Goal: Task Accomplishment & Management: Manage account settings

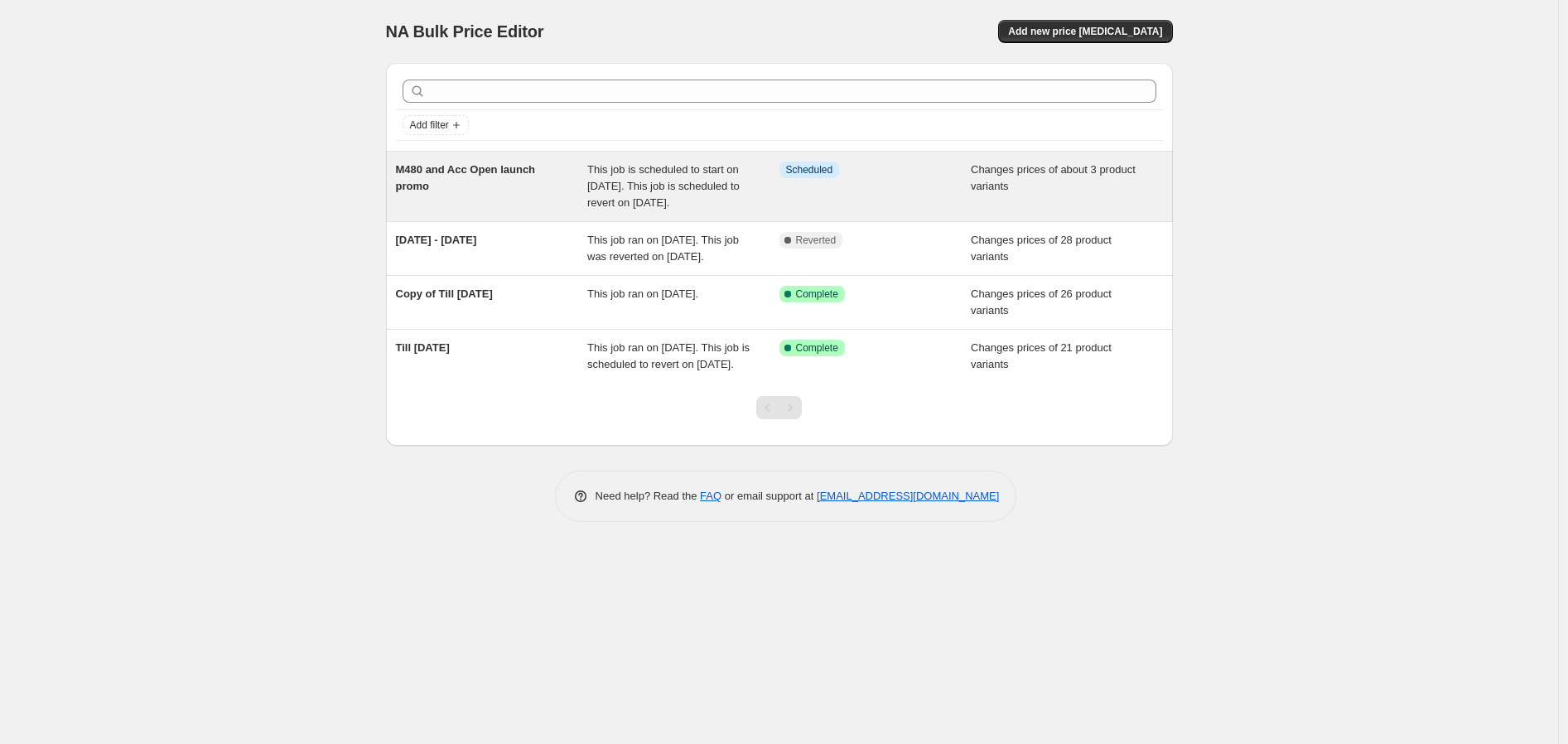
click at [724, 199] on span "This job is scheduled to start on [DATE]. This job is scheduled to revert on [D…" at bounding box center [663, 186] width 152 height 46
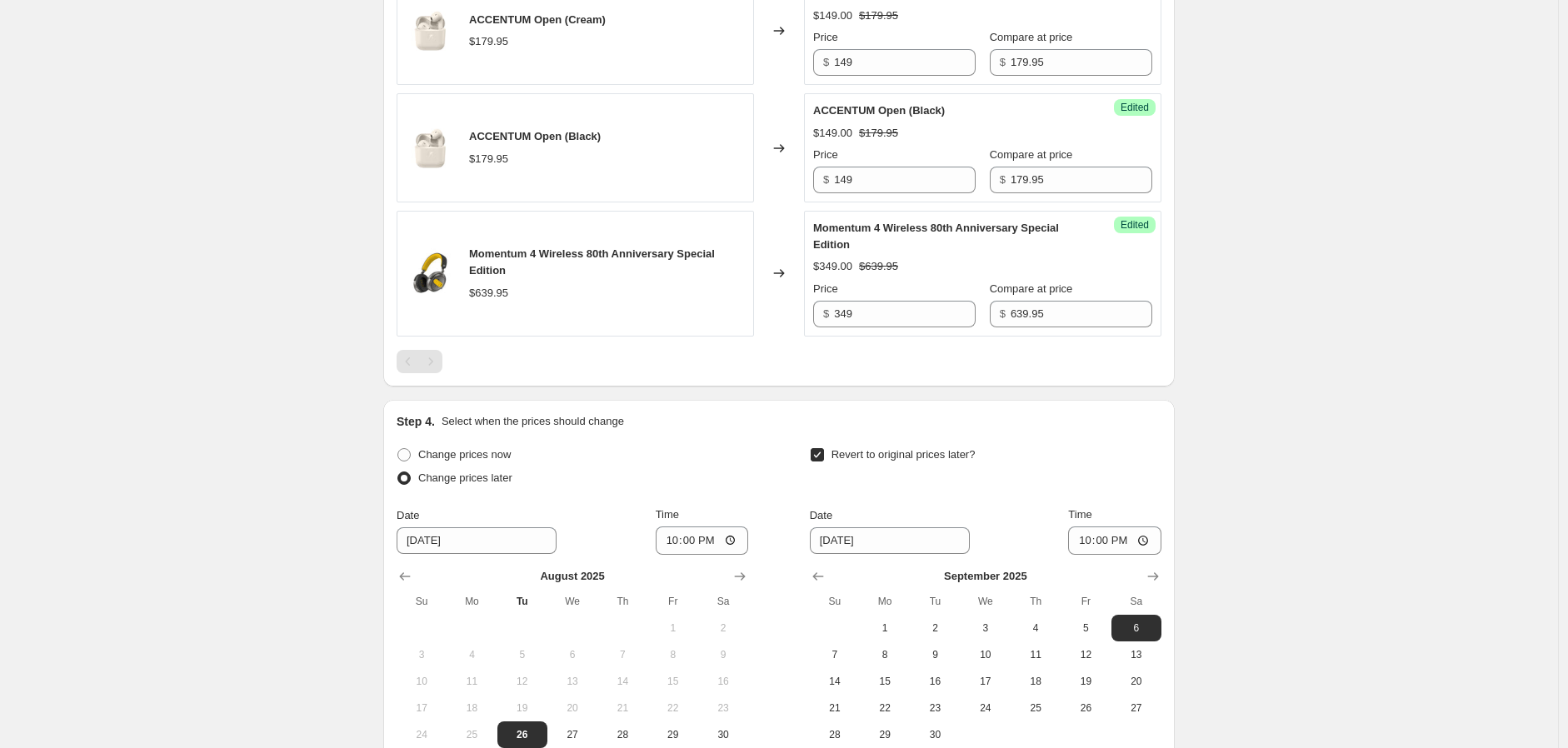
scroll to position [647, 0]
